Goal: Information Seeking & Learning: Find specific fact

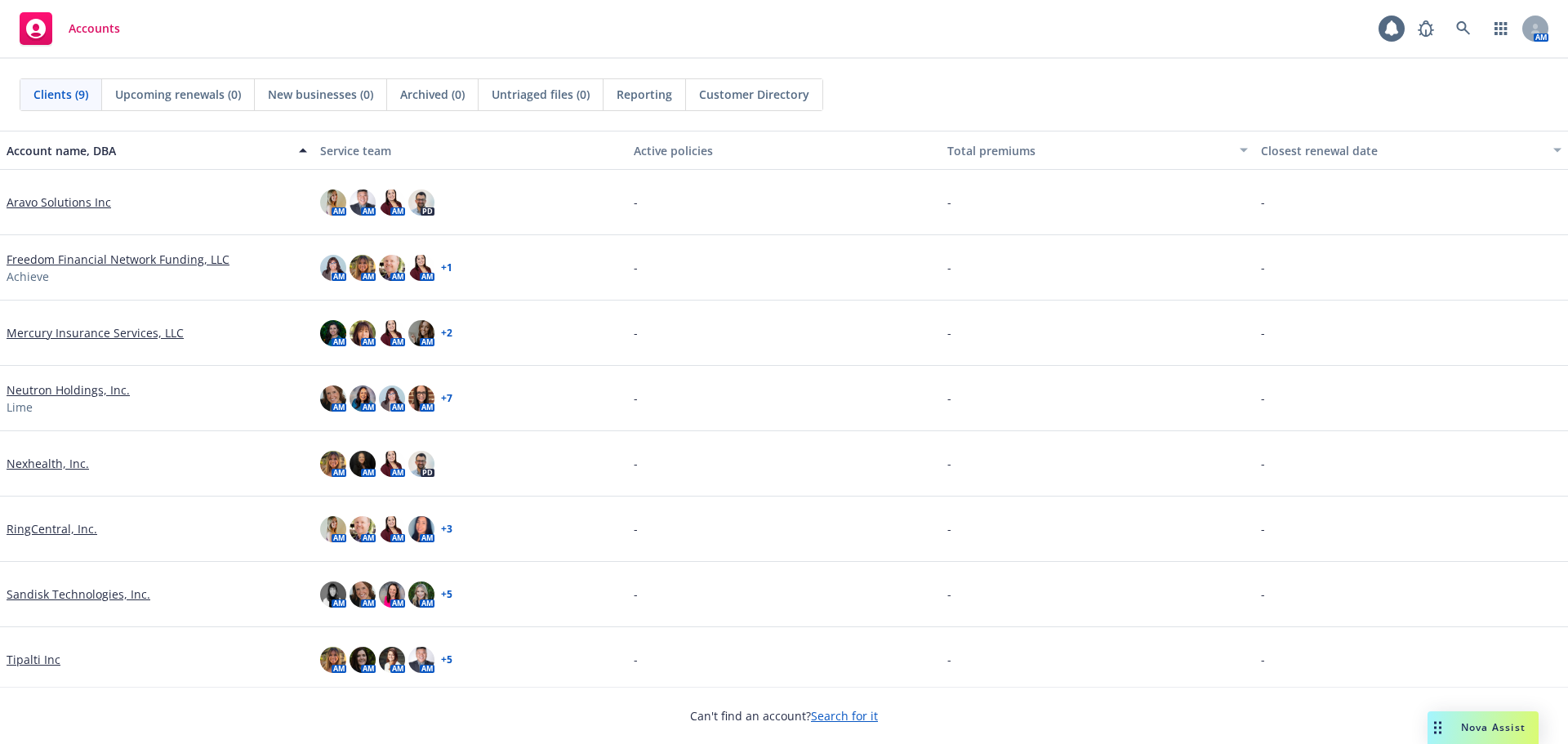
click at [1500, 728] on span "Nova Assist" at bounding box center [1492, 727] width 64 height 14
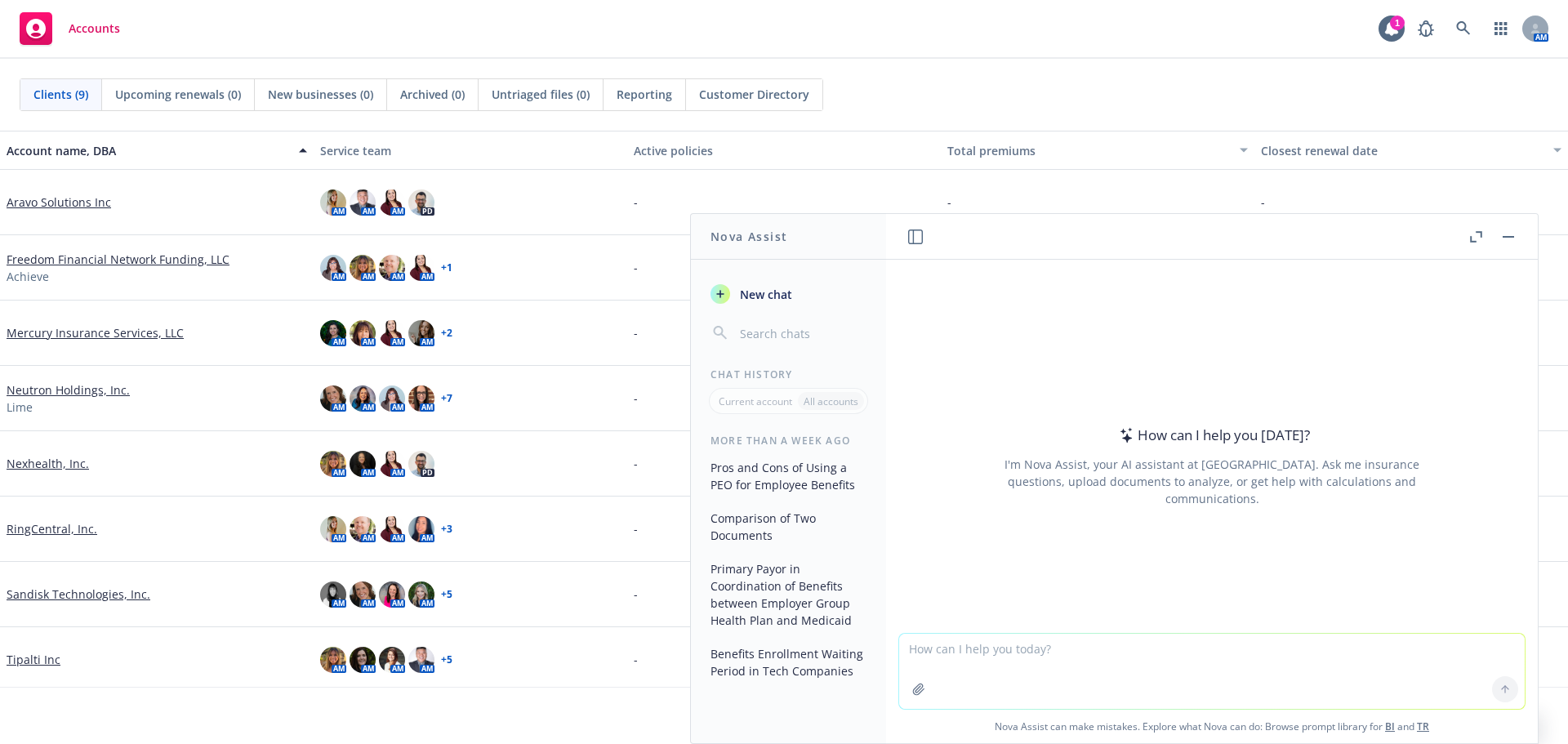
click at [986, 681] on textarea at bounding box center [1211, 671] width 625 height 75
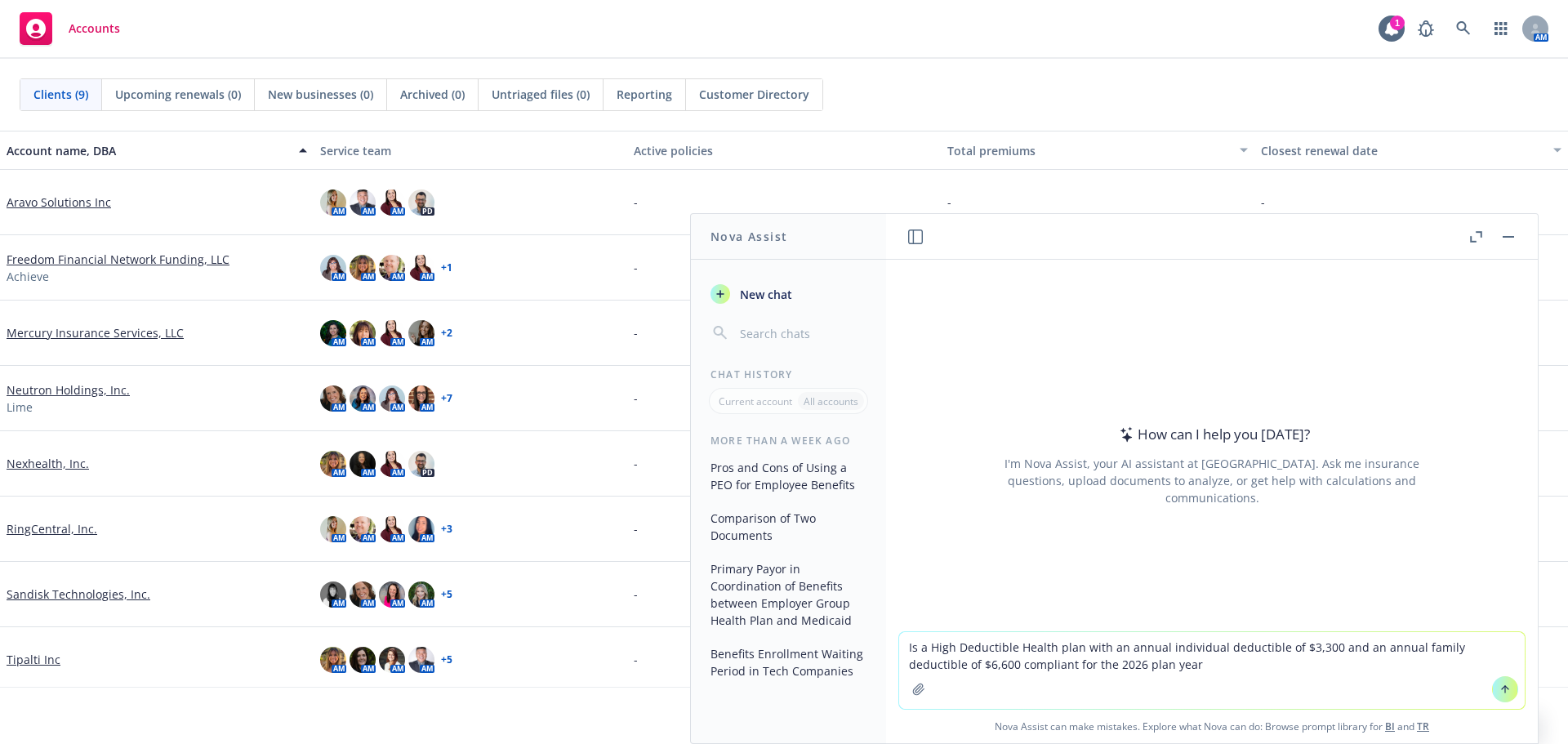
type textarea "Is a High Deductible Health plan with an annual individual deductible of $3,300…"
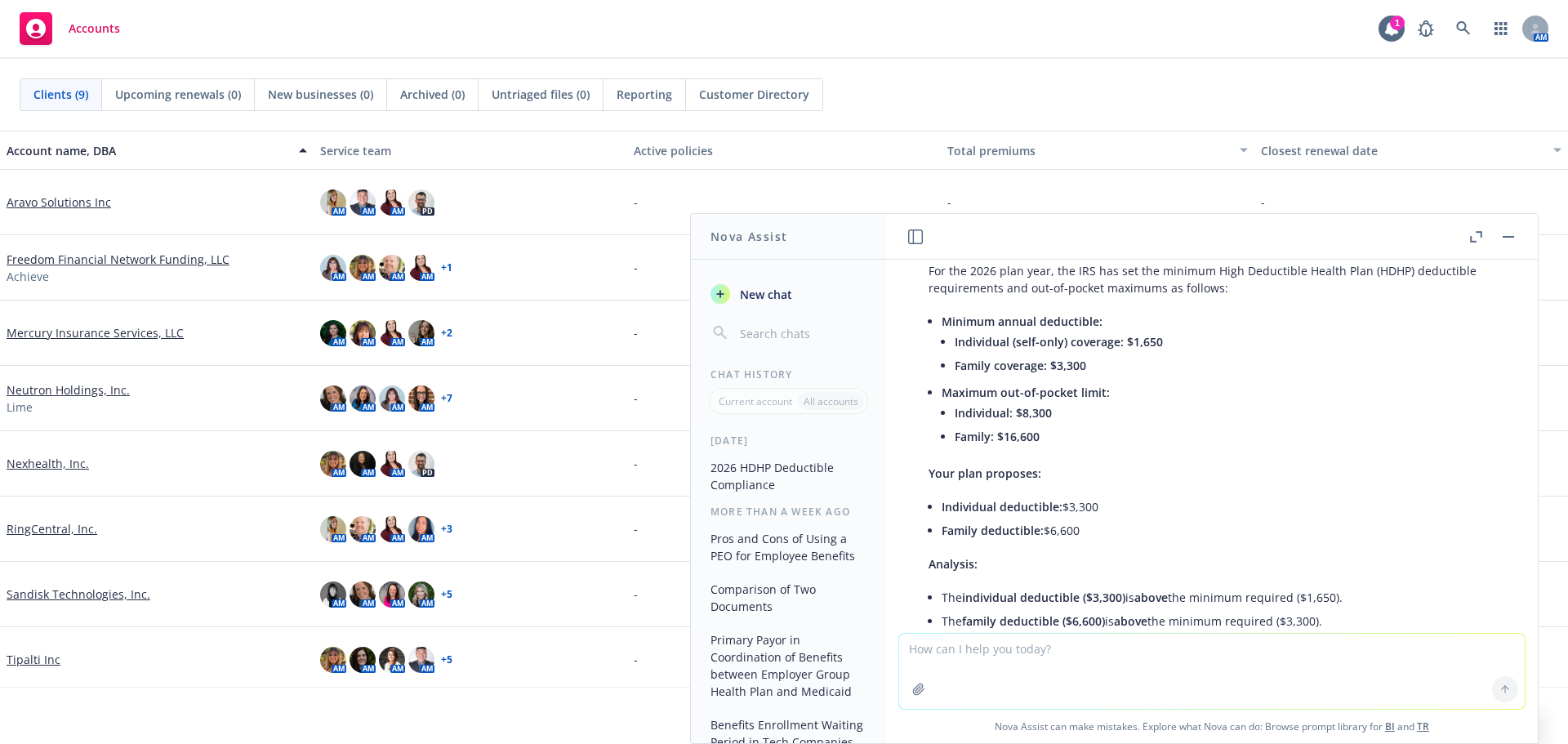
scroll to position [329, 0]
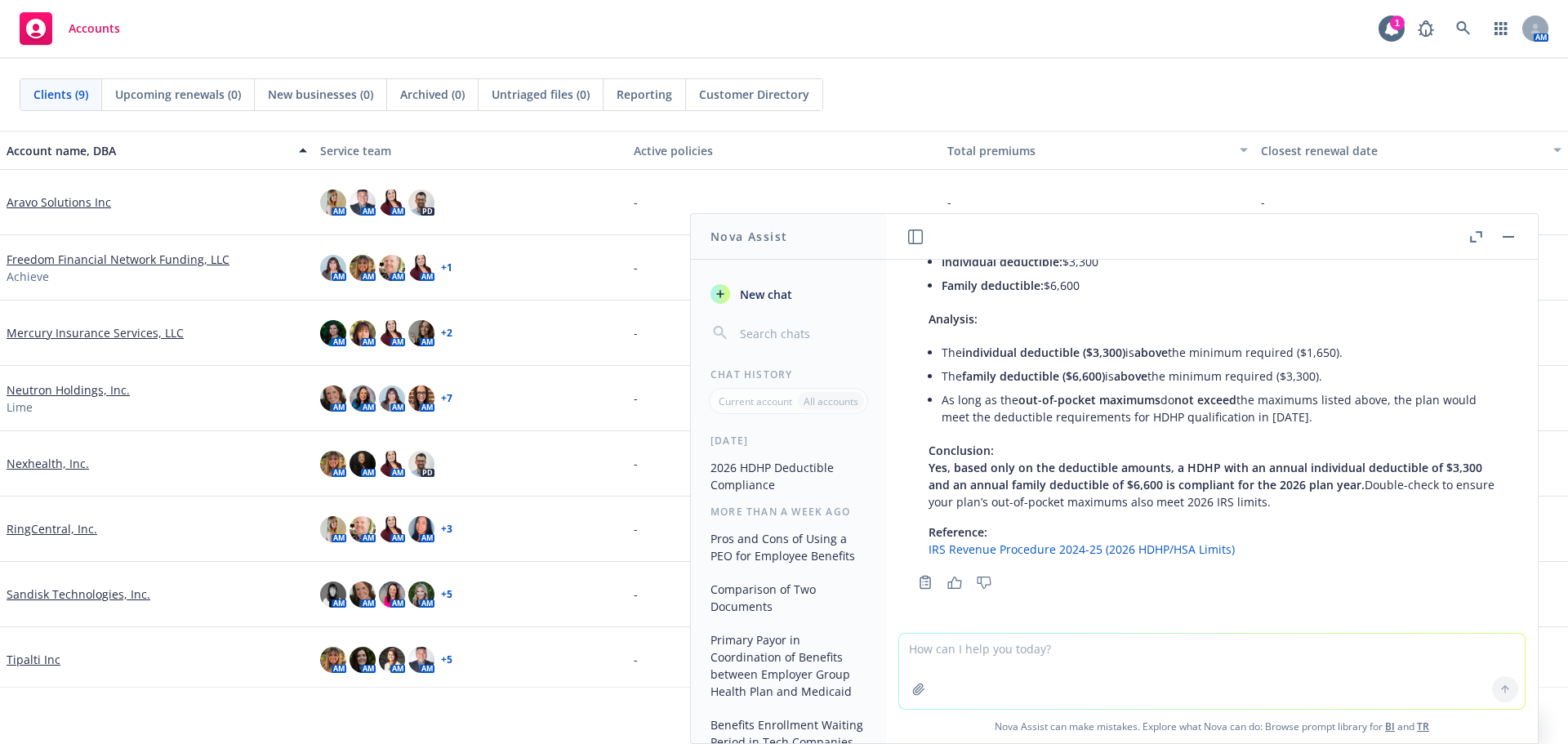
click at [1108, 548] on link "IRS Revenue Procedure 2024-25 (2026 HDHP/HSA Limits)" at bounding box center [1081, 549] width 307 height 16
